Goal: Task Accomplishment & Management: Use online tool/utility

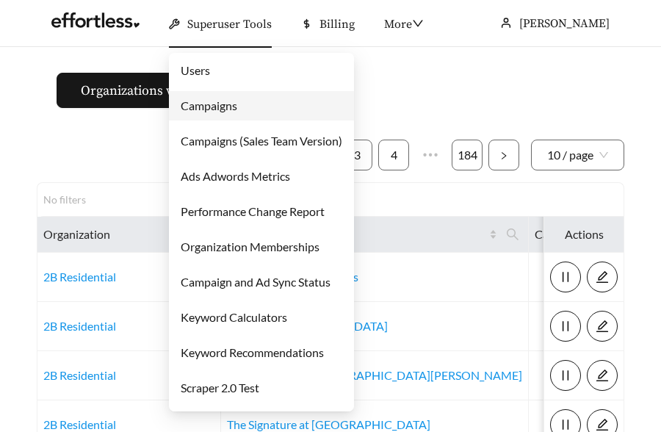
click at [210, 63] on link "Users" at bounding box center [195, 70] width 29 height 14
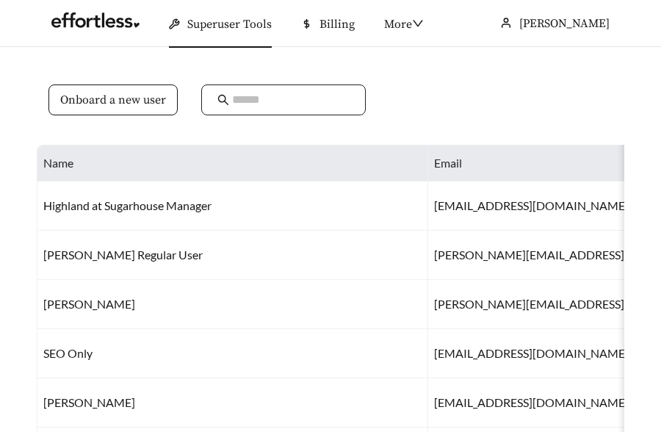
click at [236, 95] on input "text" at bounding box center [291, 100] width 118 height 18
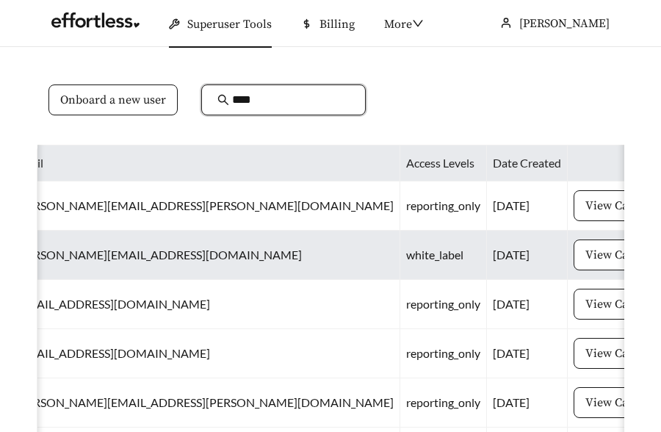
scroll to position [0, 159]
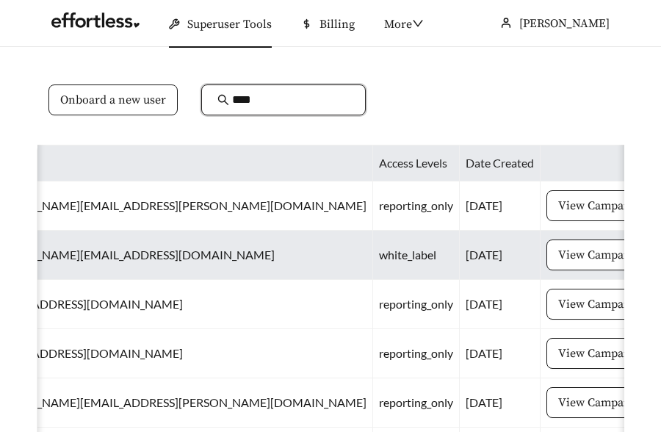
type input "****"
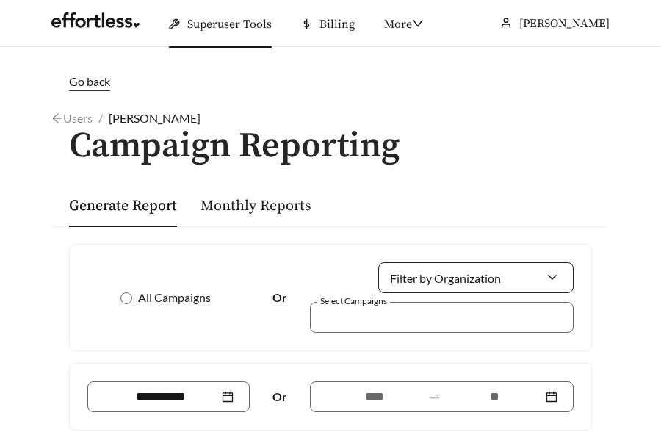
click at [478, 280] on input "Filter by Organization" at bounding box center [469, 277] width 151 height 29
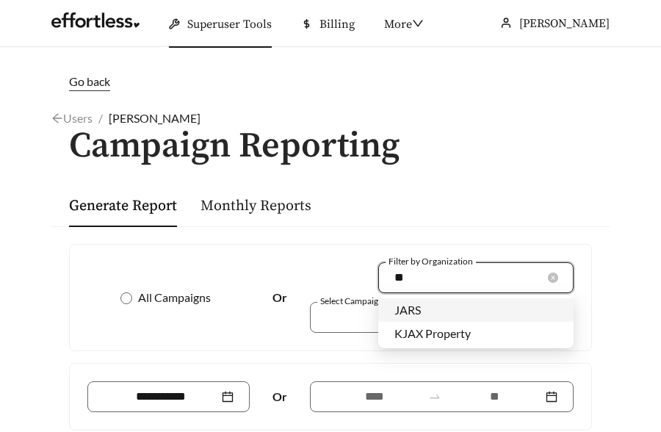
type input "***"
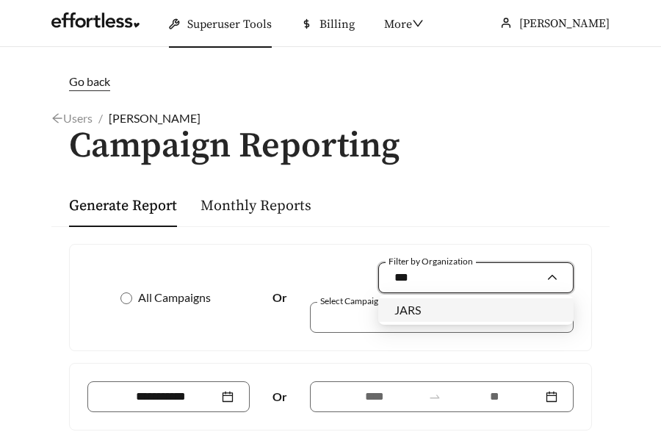
click at [466, 316] on div "JARS" at bounding box center [475, 310] width 163 height 16
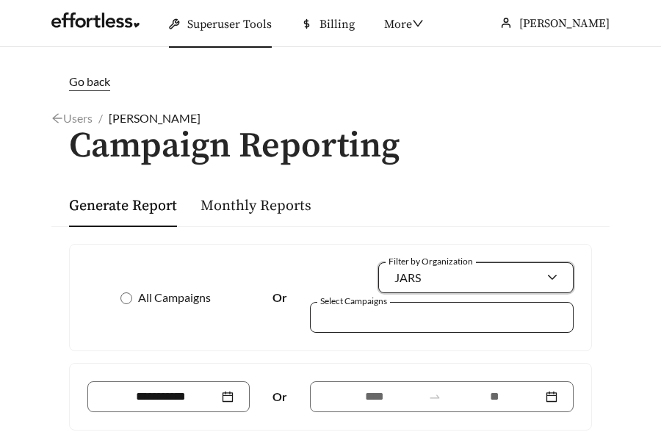
click at [419, 322] on div at bounding box center [432, 317] width 230 height 20
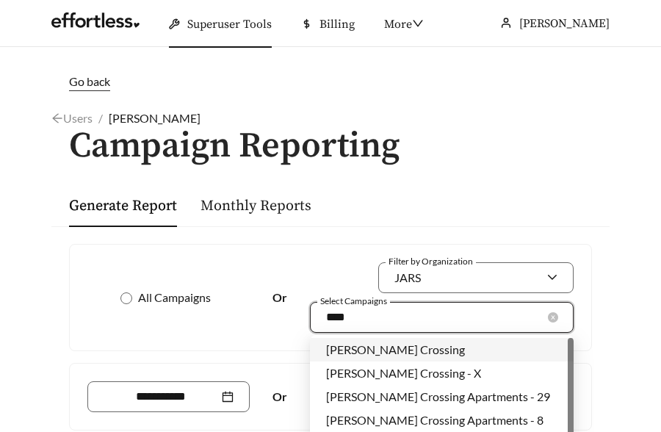
type input "*****"
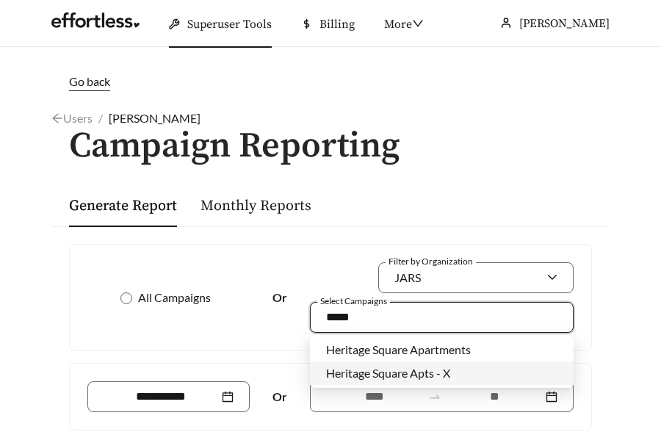
click at [413, 375] on span "Heritage Square Apts - X" at bounding box center [388, 373] width 124 height 14
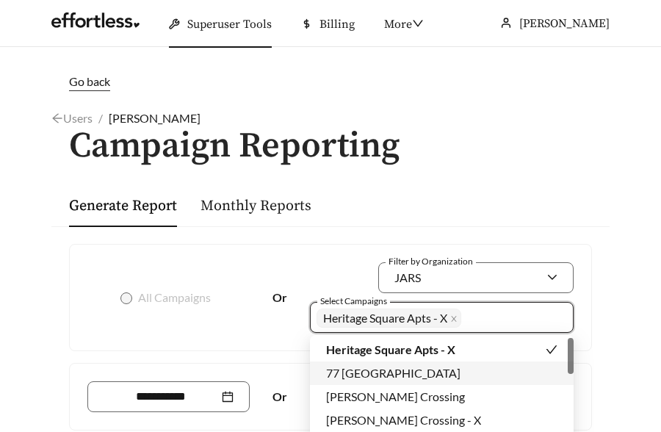
click at [300, 364] on div "Or" at bounding box center [330, 397] width 521 height 66
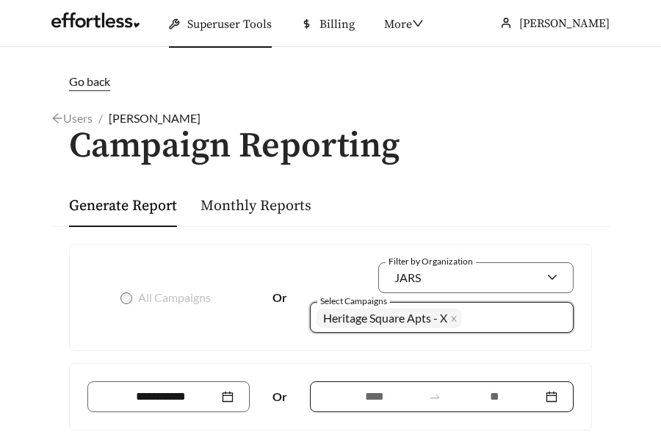
click at [364, 397] on input at bounding box center [373, 397] width 95 height 18
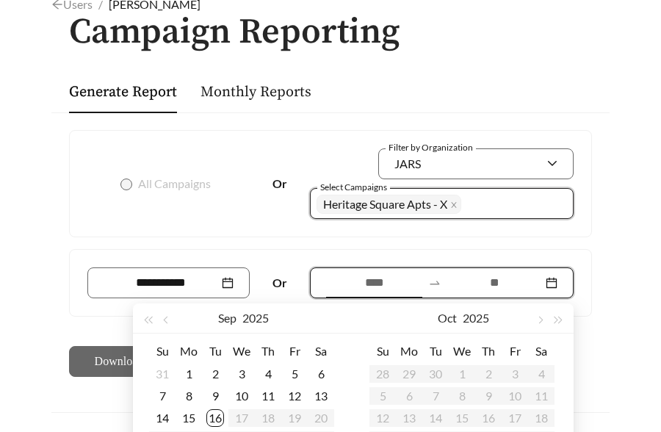
scroll to position [207, 0]
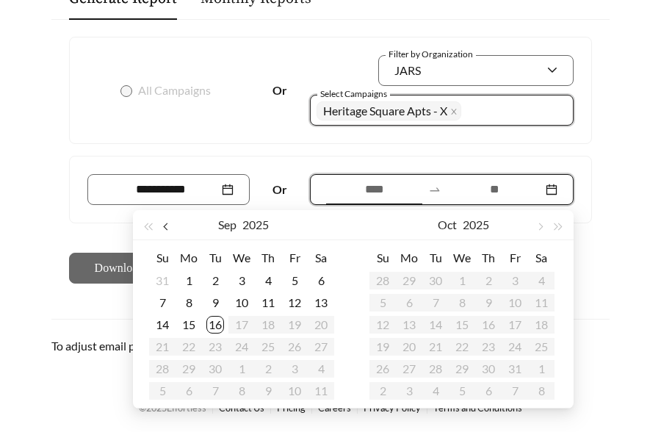
click at [165, 219] on button "button" at bounding box center [167, 224] width 19 height 29
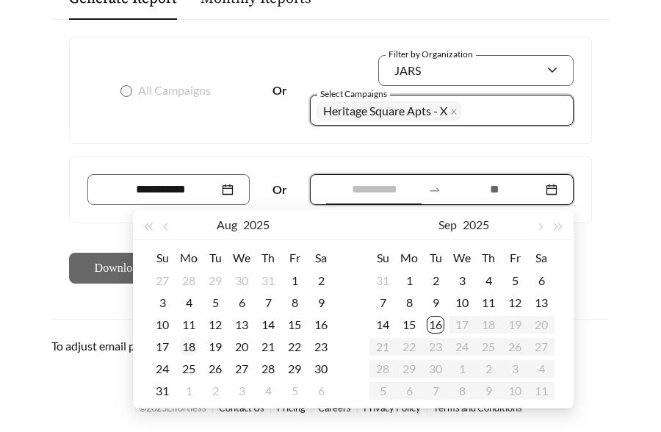
type input "**********"
click at [191, 347] on div "18" at bounding box center [189, 347] width 18 height 18
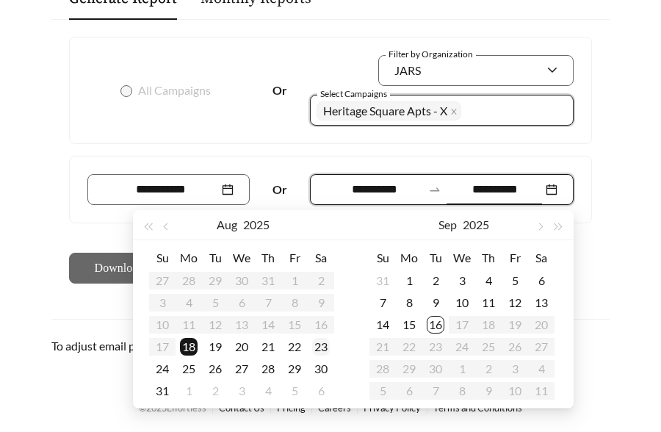
type input "**********"
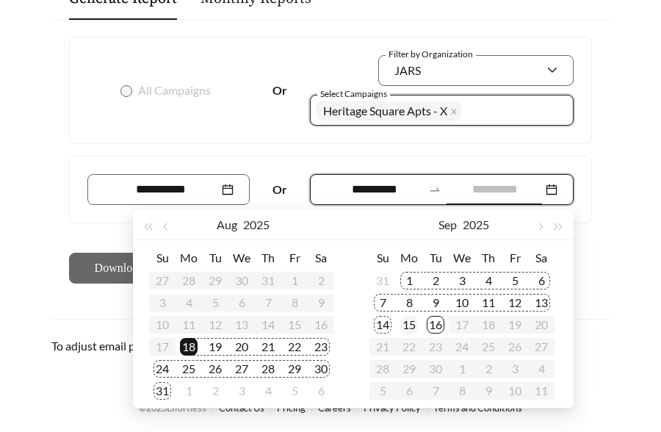
type input "**********"
click at [410, 328] on div "15" at bounding box center [409, 325] width 18 height 18
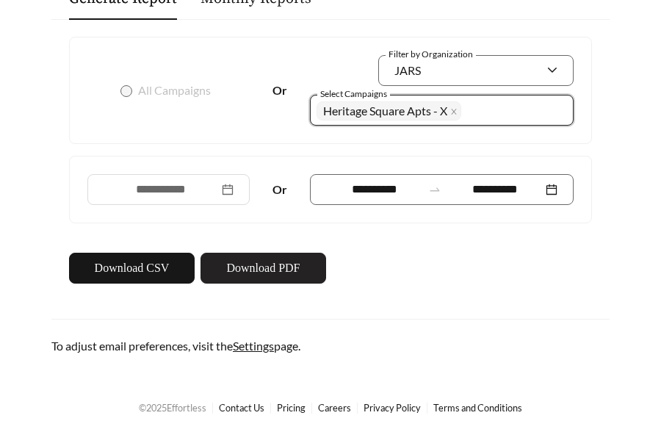
click at [261, 259] on span "Download PDF" at bounding box center [262, 268] width 73 height 18
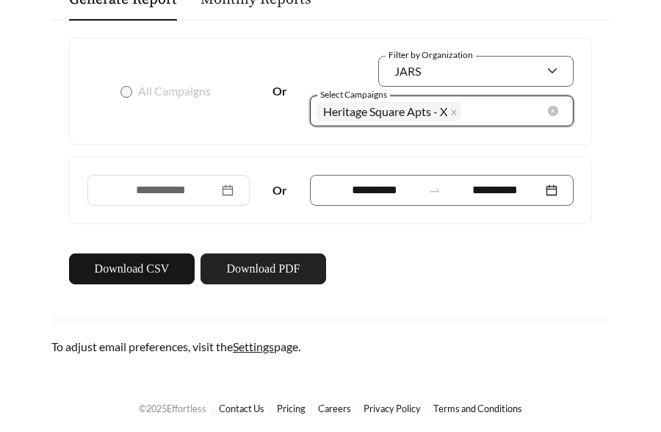
click at [446, 109] on span "Heritage Square Apts - X" at bounding box center [385, 111] width 124 height 14
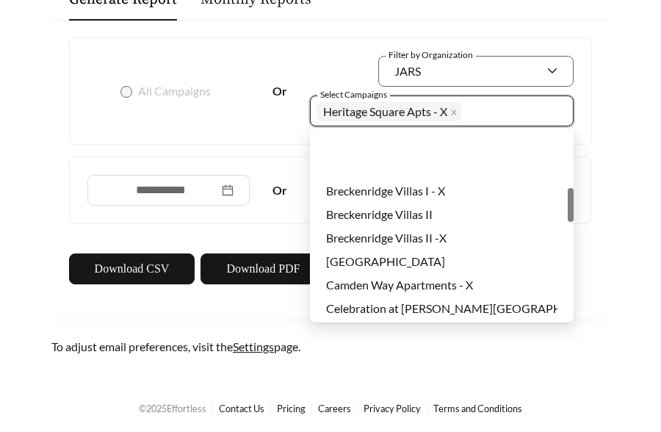
scroll to position [1011, 0]
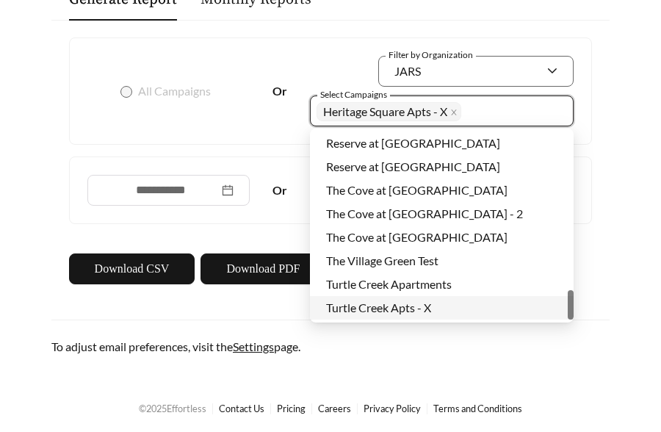
click at [394, 304] on span "Turtle Creek Apts - X" at bounding box center [378, 307] width 105 height 14
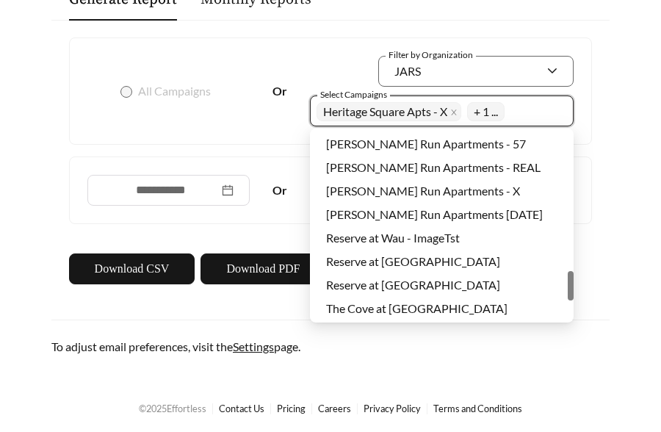
scroll to position [883, 0]
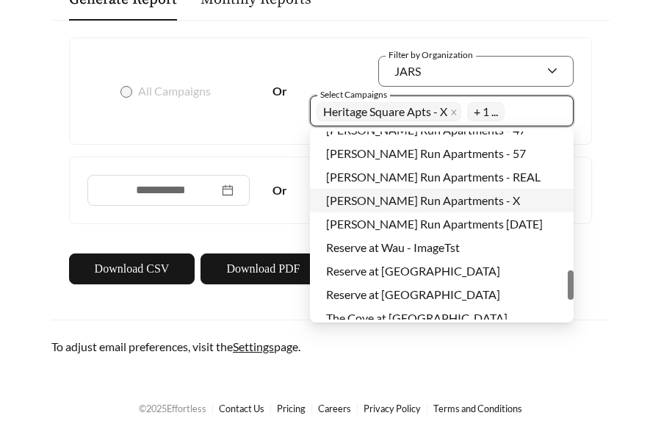
click at [401, 209] on div "[PERSON_NAME] Run Apartments - X" at bounding box center [442, 201] width 264 height 24
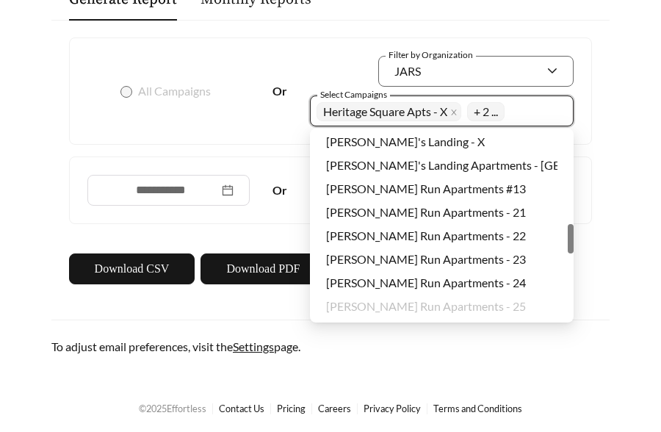
scroll to position [568, 0]
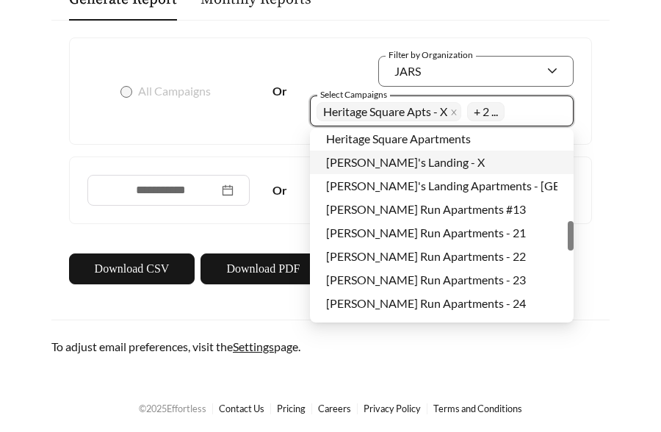
click at [411, 160] on span "[PERSON_NAME]'s Landing - X" at bounding box center [405, 162] width 159 height 14
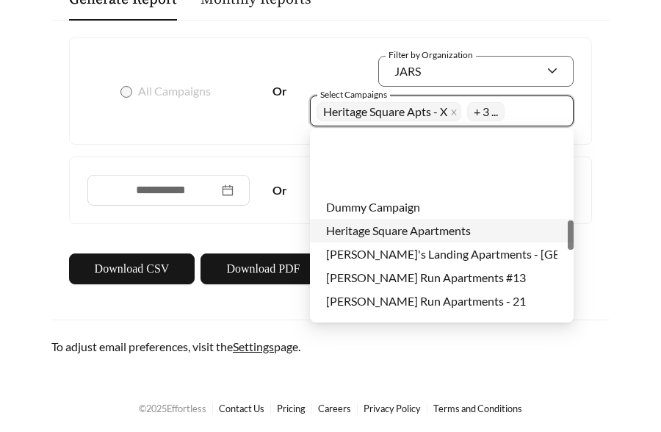
scroll to position [496, 0]
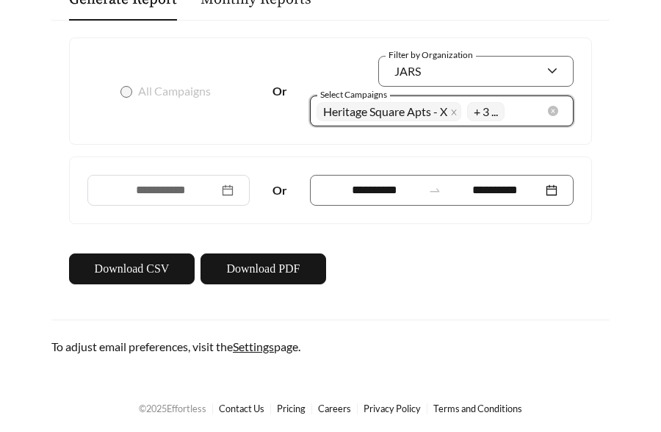
click at [446, 116] on span "Heritage Square Apts - X" at bounding box center [385, 111] width 124 height 14
click at [443, 114] on span "Heritage Square Apts - X" at bounding box center [385, 111] width 124 height 14
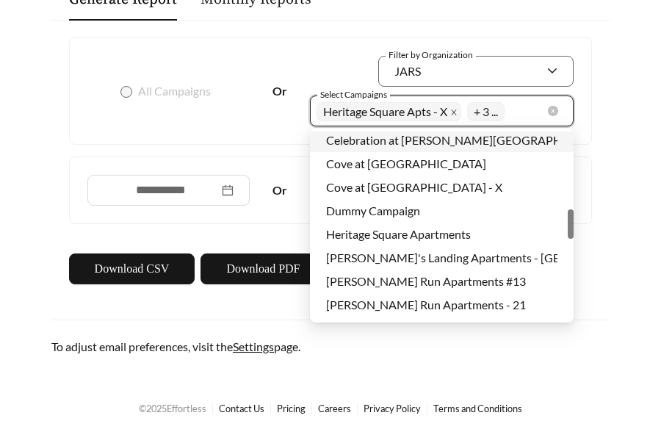
click at [455, 110] on icon "close" at bounding box center [453, 112] width 7 height 7
click at [506, 115] on div "Turtle Creek Apts - X [PERSON_NAME] Run Apartments - X [PERSON_NAME][GEOGRAPHIC…" at bounding box center [432, 110] width 230 height 25
click at [505, 115] on div "Turtle Creek Apts - X [PERSON_NAME] Run Apartments - X [PERSON_NAME][GEOGRAPHIC…" at bounding box center [432, 110] width 230 height 25
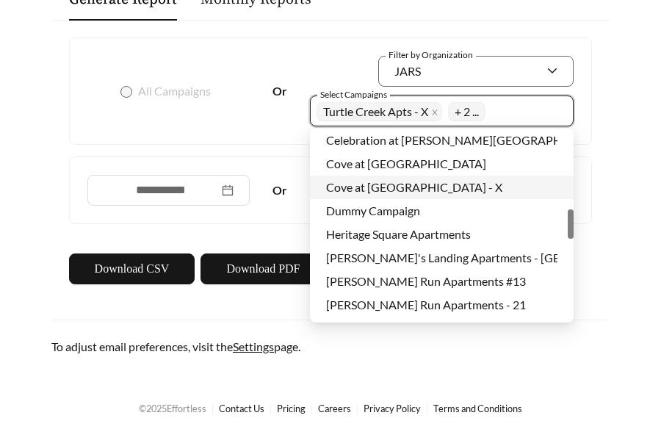
click at [447, 183] on div "Cove at [GEOGRAPHIC_DATA] - X" at bounding box center [441, 187] width 231 height 16
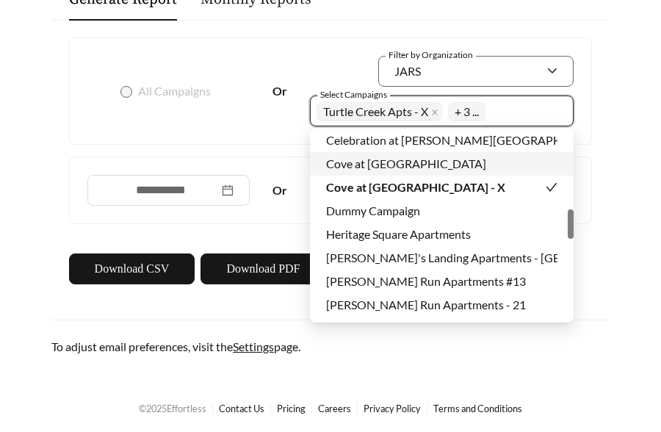
click at [447, 169] on span "Cove at [GEOGRAPHIC_DATA]" at bounding box center [406, 163] width 160 height 14
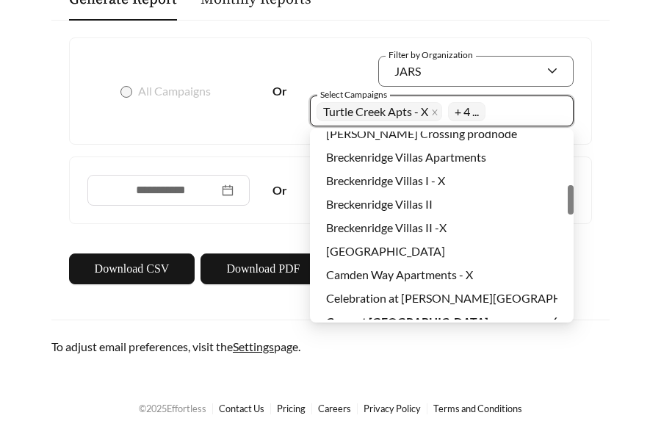
scroll to position [341, 0]
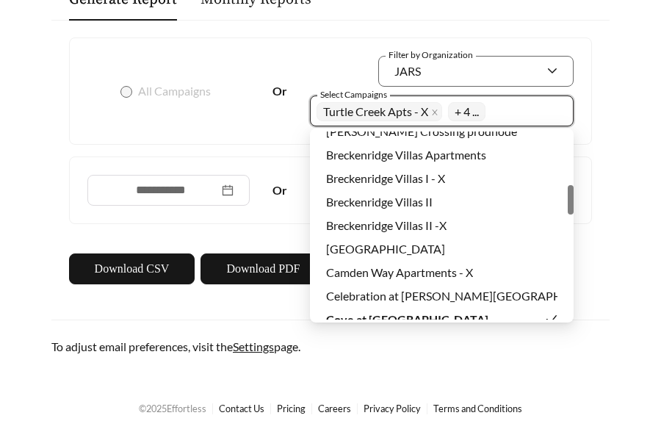
click at [447, 169] on div "Breckenridge Villas I - X" at bounding box center [442, 179] width 264 height 24
click at [431, 218] on span "Breckenridge Villas II -X" at bounding box center [386, 225] width 120 height 14
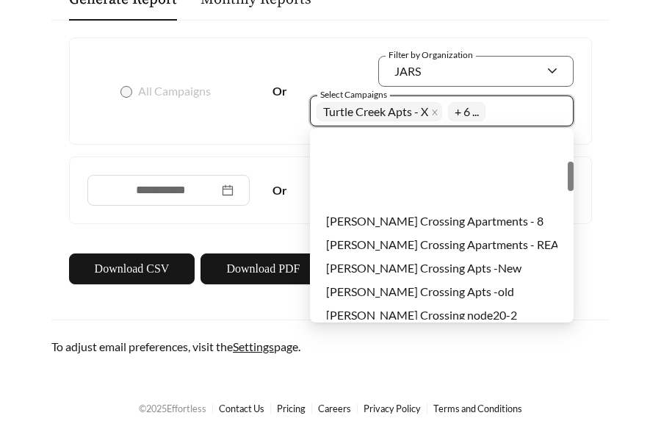
scroll to position [102, 0]
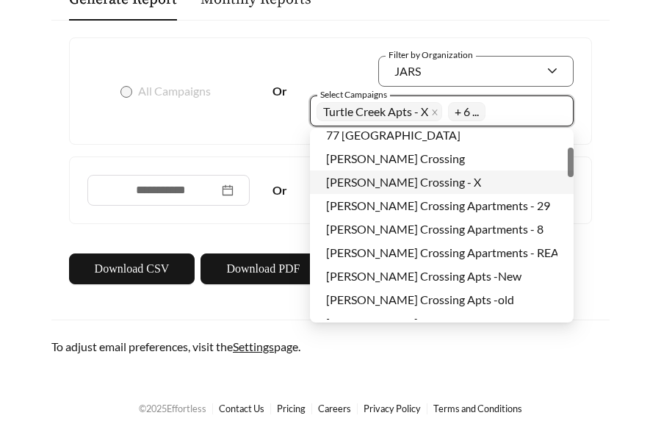
click at [394, 185] on span "[PERSON_NAME] Crossing - X" at bounding box center [403, 182] width 155 height 14
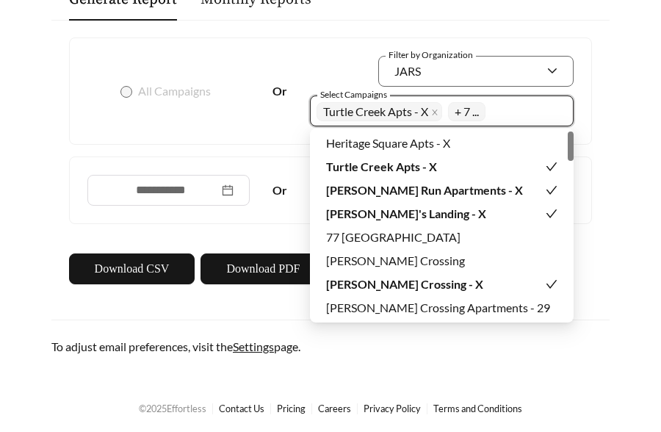
scroll to position [205, 0]
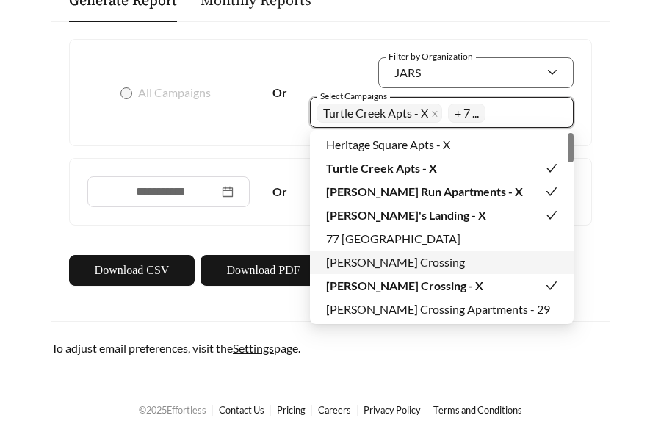
click at [278, 234] on div "**********" at bounding box center [330, 162] width 535 height 247
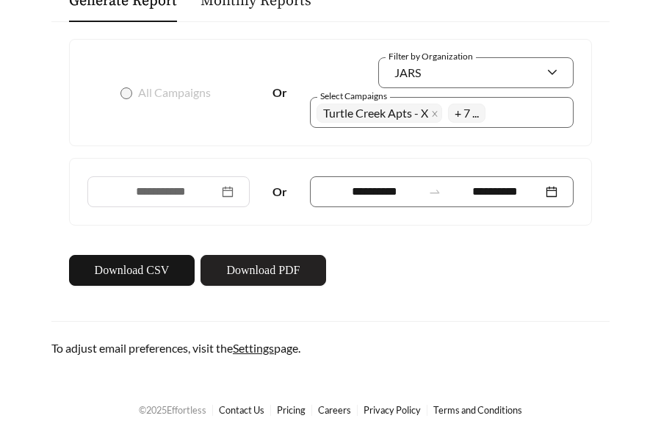
click at [289, 269] on span "Download PDF" at bounding box center [262, 270] width 73 height 18
